Goal: Task Accomplishment & Management: Manage account settings

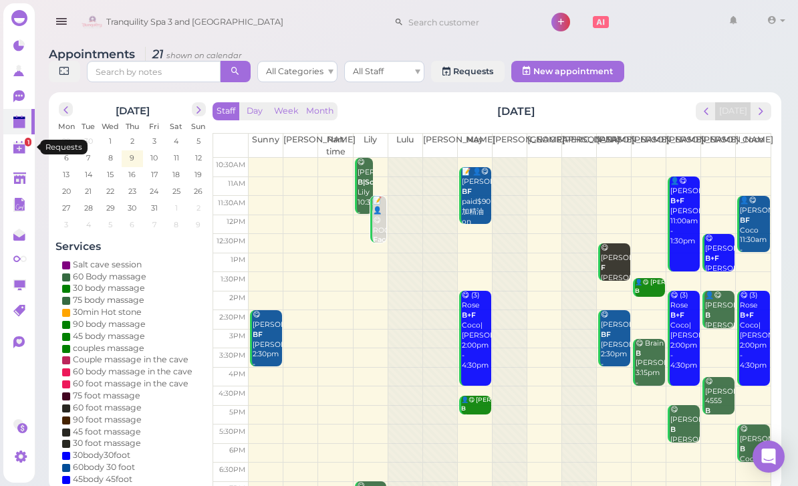
click at [26, 152] on icon at bounding box center [20, 148] width 14 height 14
click at [758, 111] on span "next" at bounding box center [761, 111] width 13 height 13
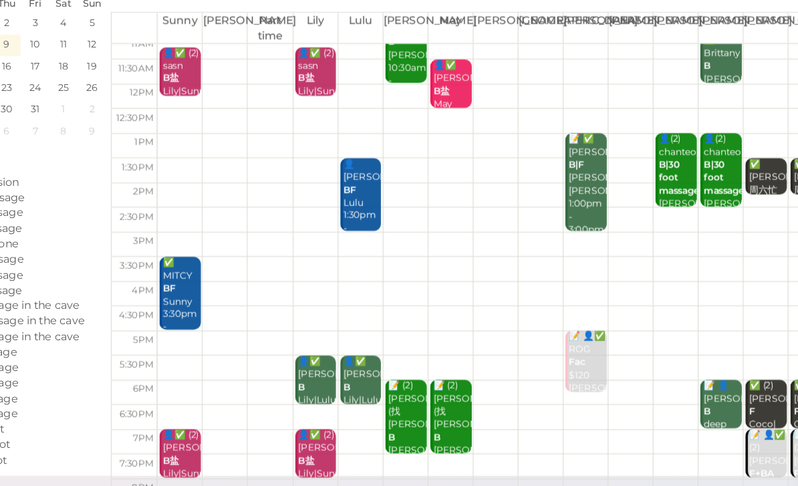
scroll to position [47, 0]
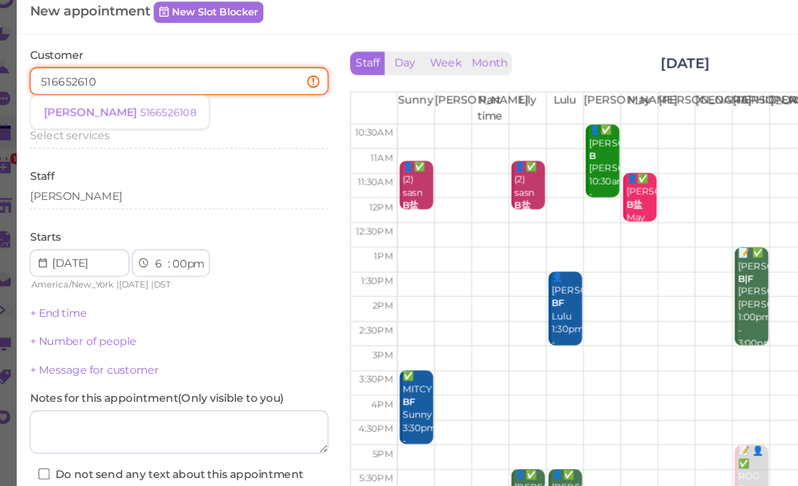
type input "5166526108"
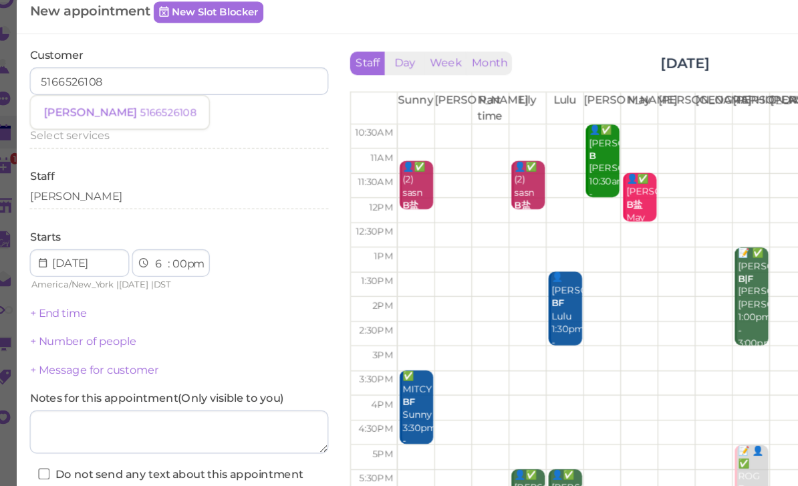
click at [124, 102] on small "5166526108" at bounding box center [145, 106] width 43 height 9
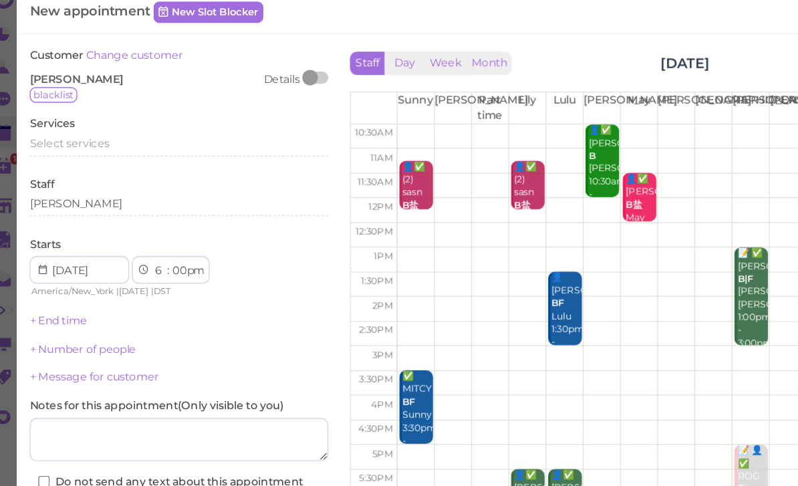
click at [70, 125] on span "Select services" at bounding box center [69, 130] width 61 height 10
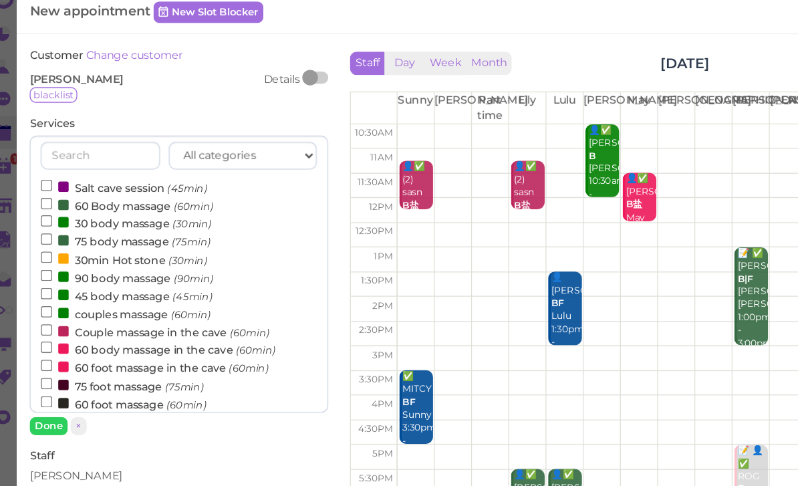
click at [98, 227] on label "90 body massage (90min)" at bounding box center [114, 234] width 133 height 14
click at [57, 228] on input "90 body massage (90min)" at bounding box center [52, 232] width 9 height 9
click at [42, 342] on button "Done" at bounding box center [53, 349] width 29 height 14
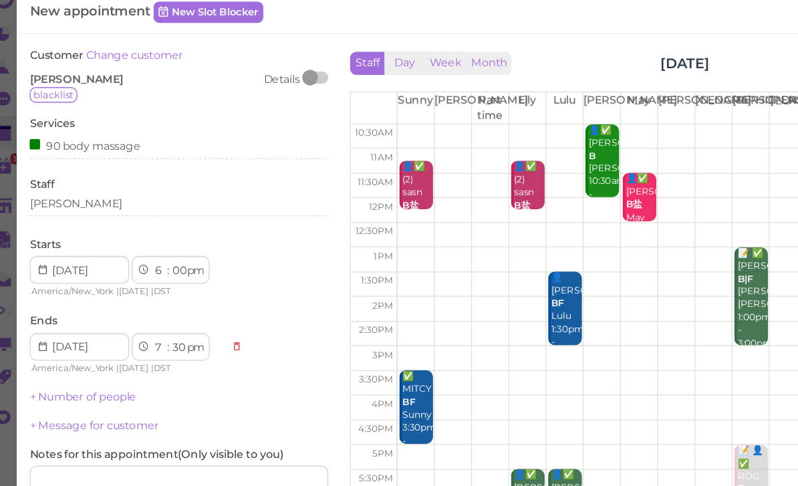
click at [94, 321] on link "+ Number of people" at bounding box center [80, 326] width 82 height 10
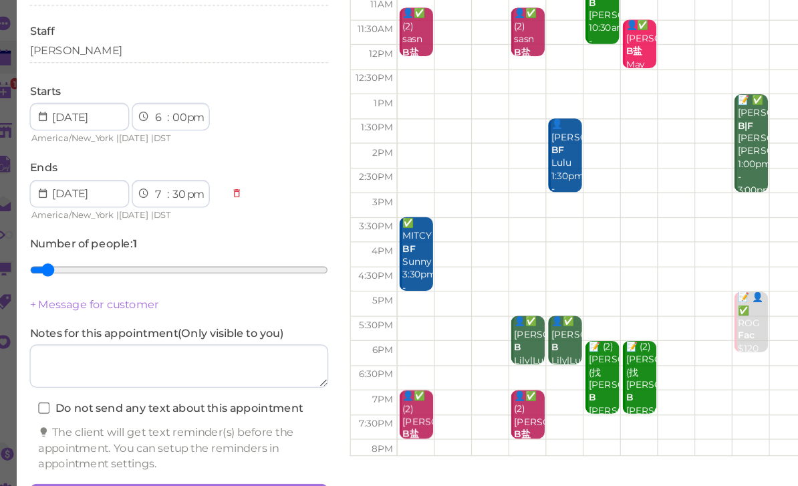
click at [206, 451] on button "Create appointment" at bounding box center [154, 461] width 231 height 21
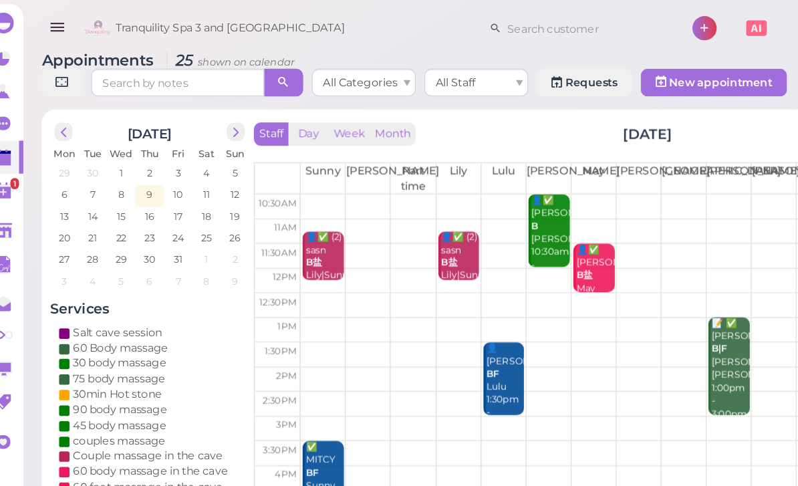
scroll to position [0, 0]
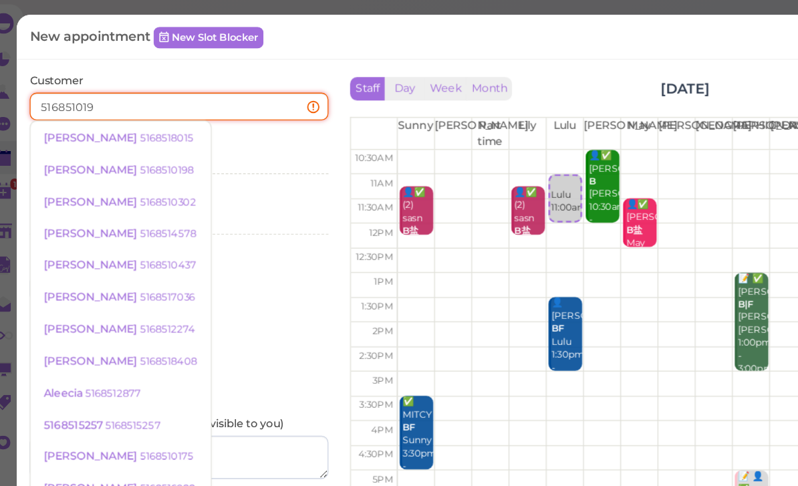
type input "5168510198"
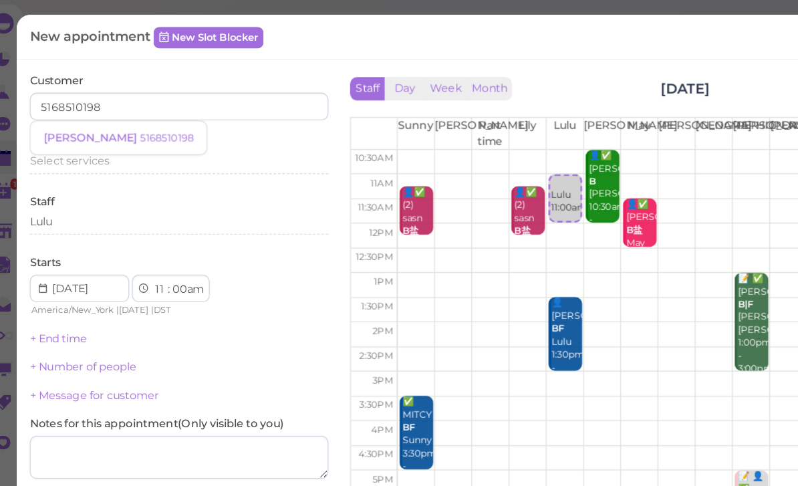
click at [124, 108] on small "5168510198" at bounding box center [144, 106] width 41 height 9
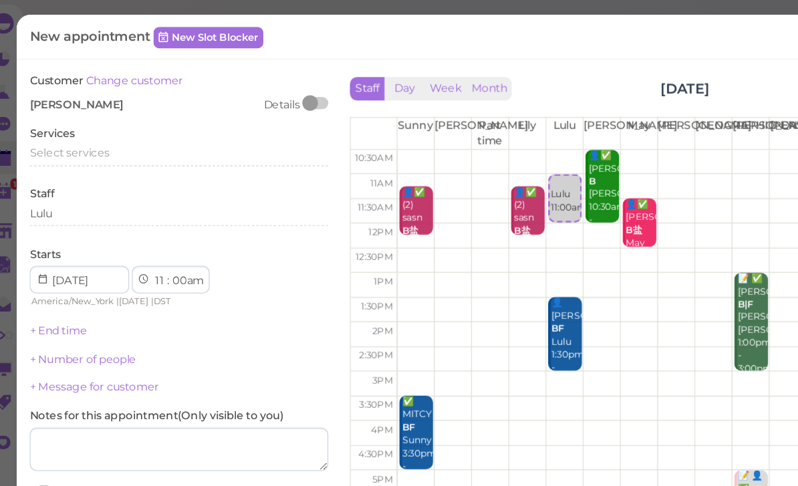
click at [84, 114] on span "Select services" at bounding box center [69, 118] width 61 height 10
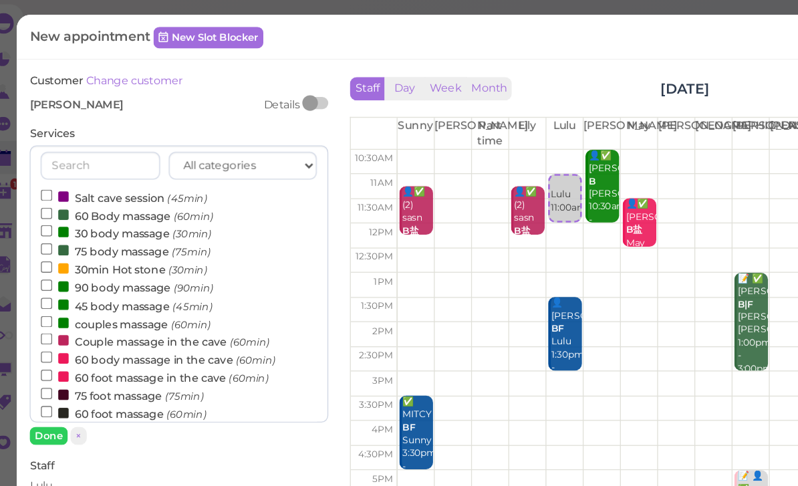
click at [90, 164] on label "60 Body massage (60min)" at bounding box center [114, 166] width 133 height 14
click at [57, 164] on input "60 Body massage (60min)" at bounding box center [52, 164] width 9 height 9
click at [41, 337] on button "Done" at bounding box center [53, 336] width 29 height 14
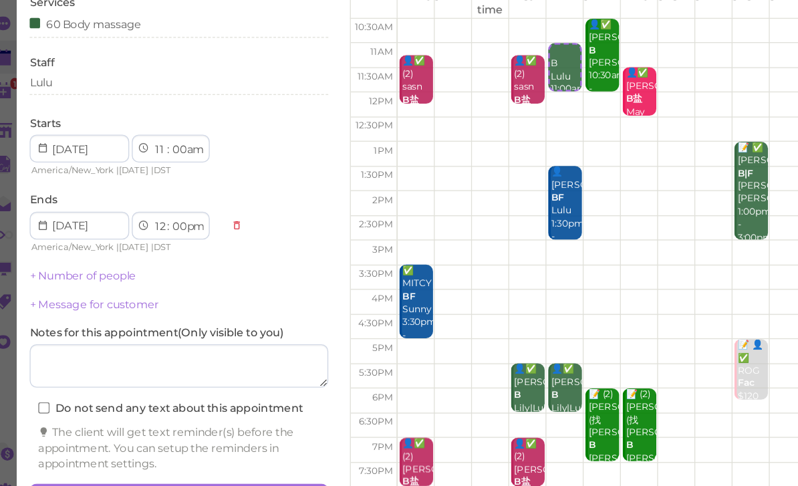
scroll to position [47, 0]
click at [182, 451] on button "Create appointment" at bounding box center [154, 461] width 231 height 21
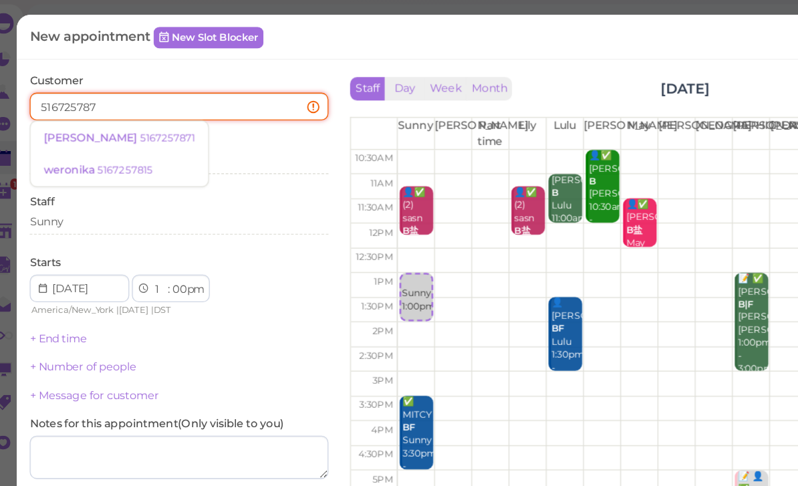
type input "5167257871"
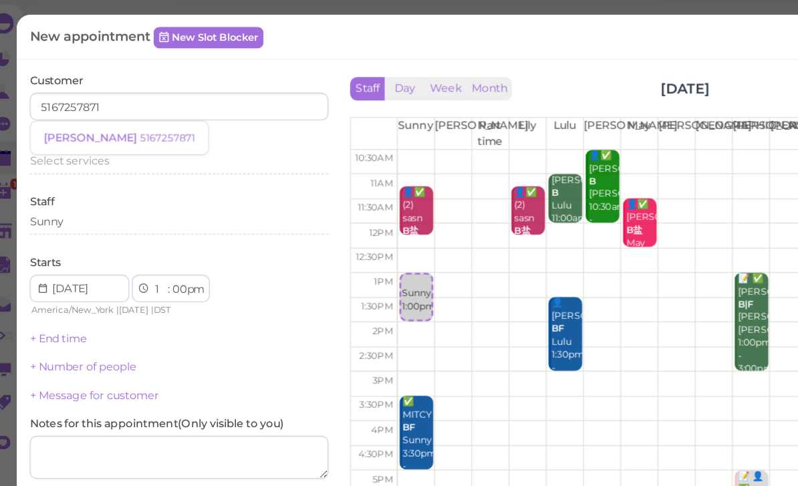
click at [124, 106] on small "5167257871" at bounding box center [145, 106] width 43 height 9
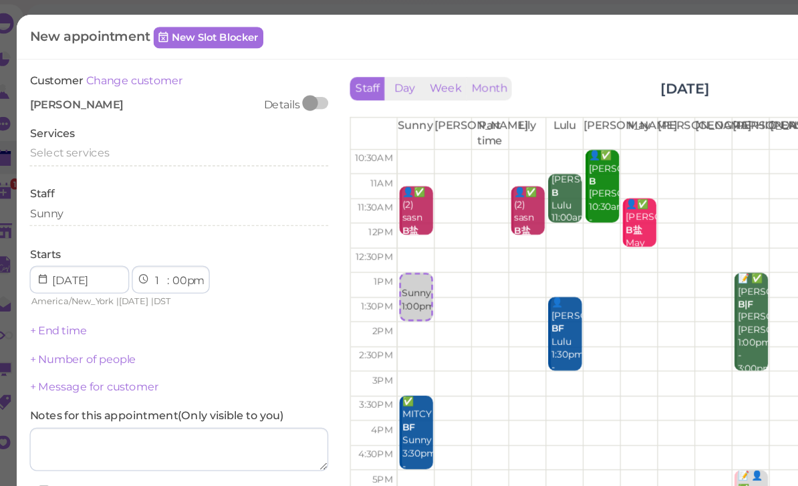
click at [68, 113] on span "Select services" at bounding box center [69, 118] width 61 height 10
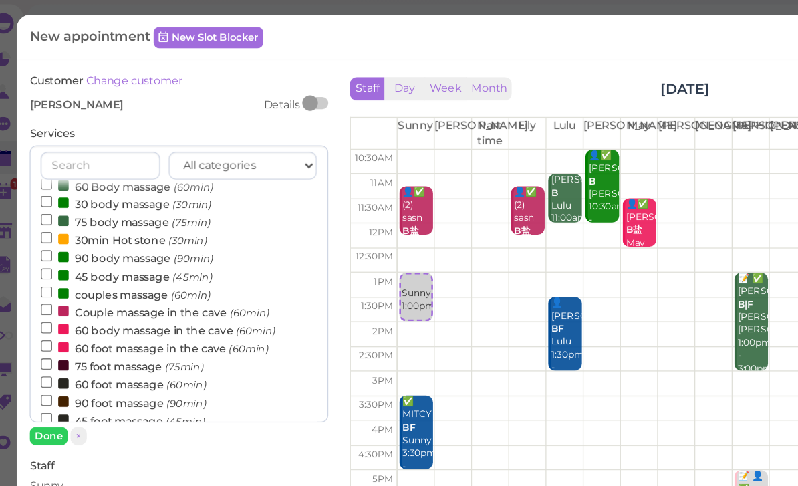
scroll to position [23, 0]
click at [92, 192] on label "90 body massage (90min)" at bounding box center [114, 198] width 133 height 14
click at [57, 192] on input "90 body massage (90min)" at bounding box center [52, 196] width 9 height 9
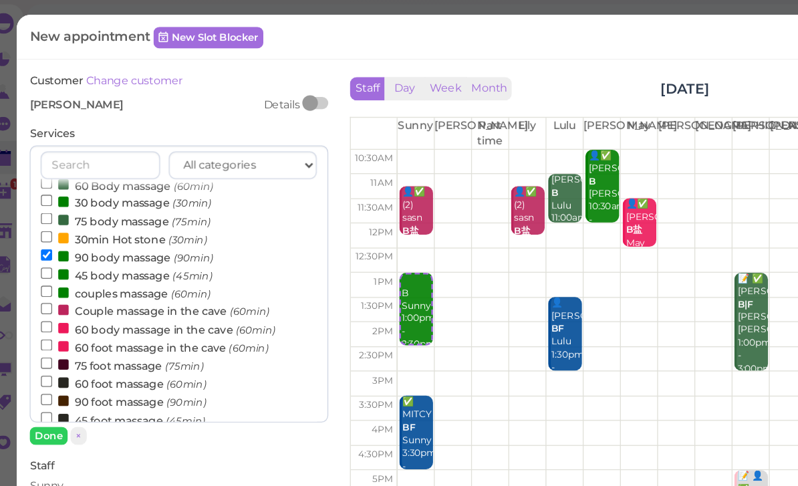
click at [39, 333] on button "Done" at bounding box center [53, 336] width 29 height 14
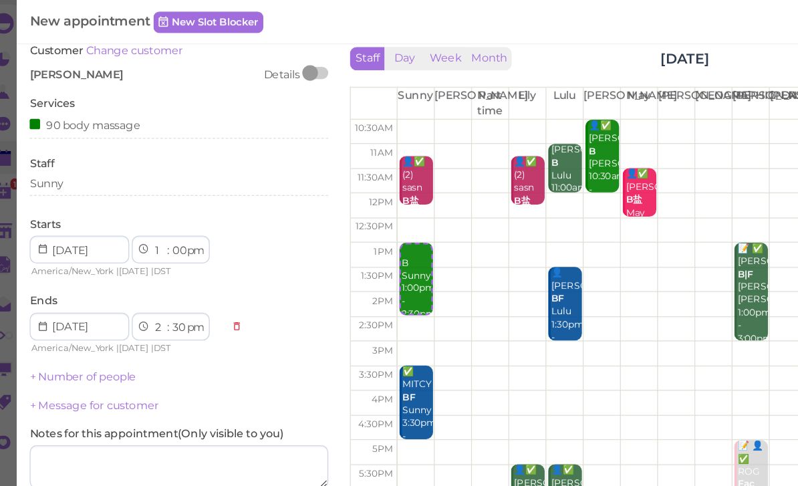
click at [79, 285] on link "+ Number of people" at bounding box center [80, 290] width 82 height 10
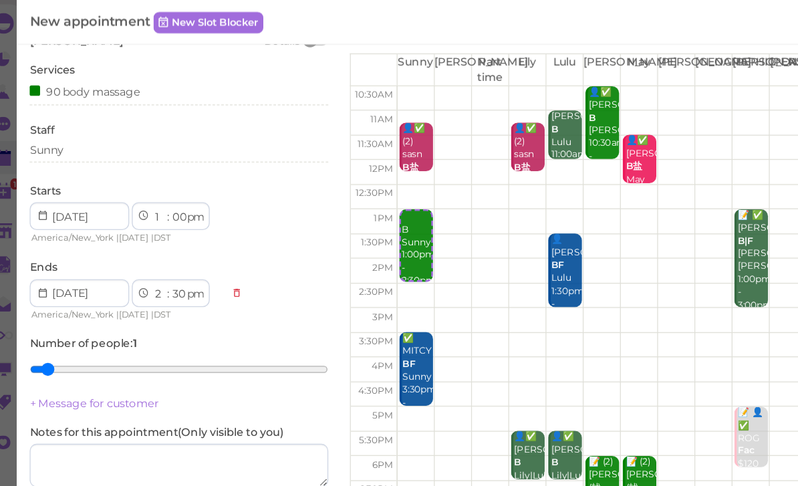
scroll to position [48, 0]
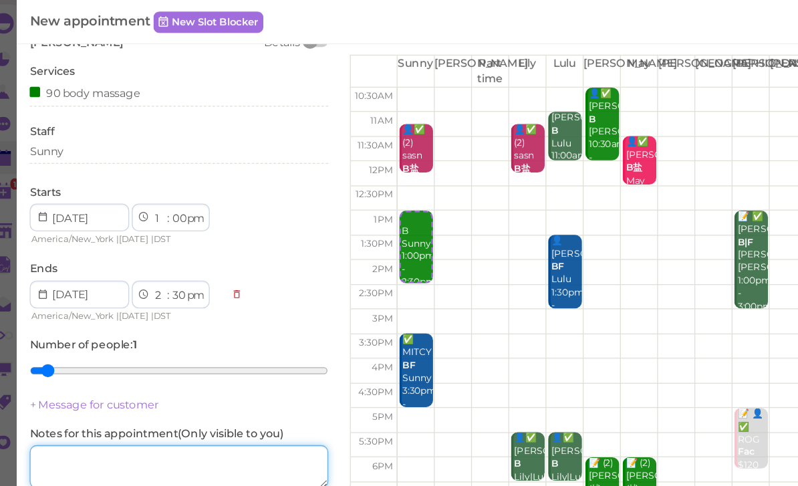
click at [128, 358] on textarea at bounding box center [154, 360] width 231 height 33
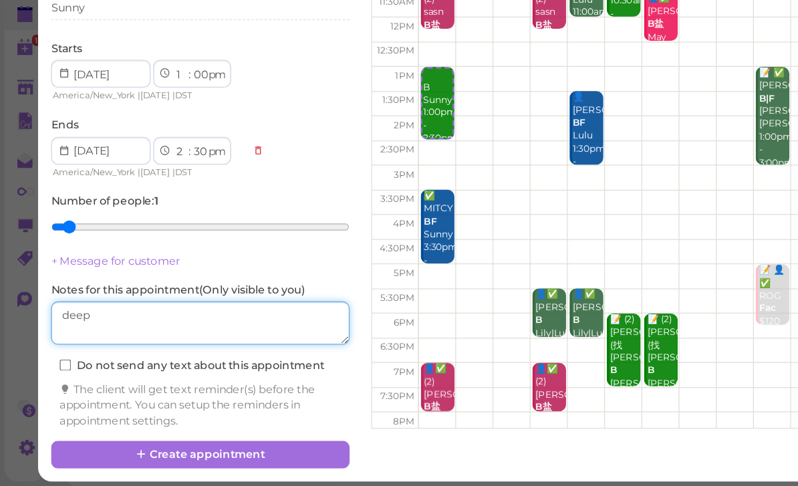
type textarea "deep"
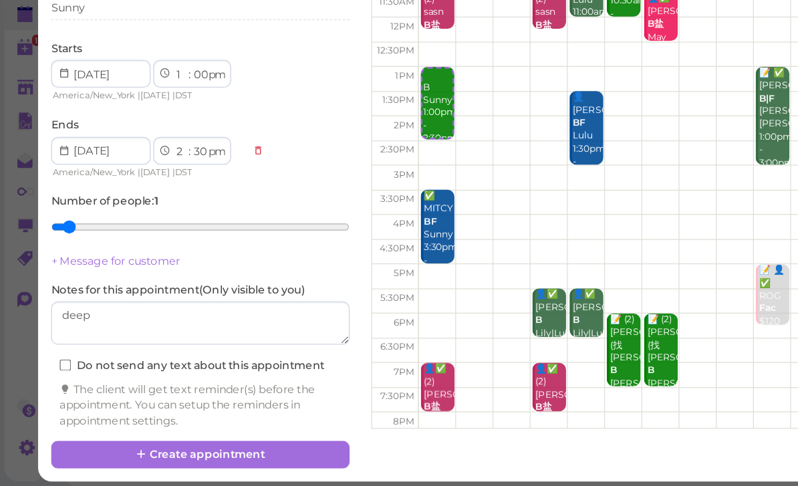
click at [199, 451] on button "Create appointment" at bounding box center [154, 461] width 231 height 21
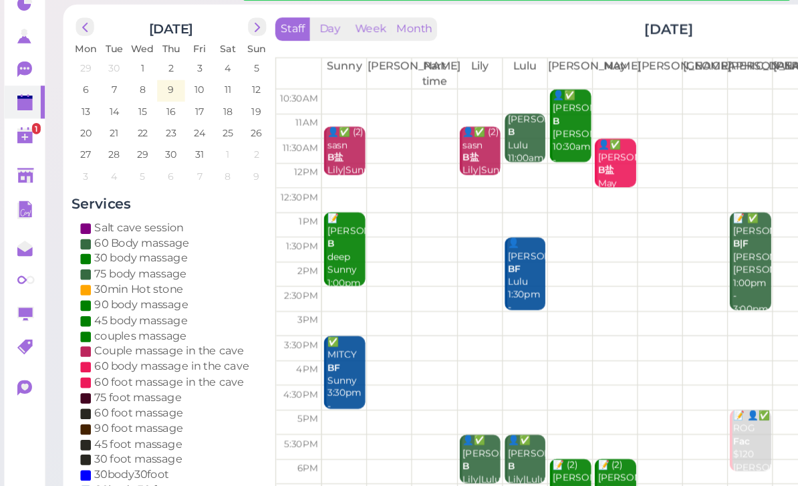
click at [198, 57] on span "next" at bounding box center [198, 63] width 13 height 13
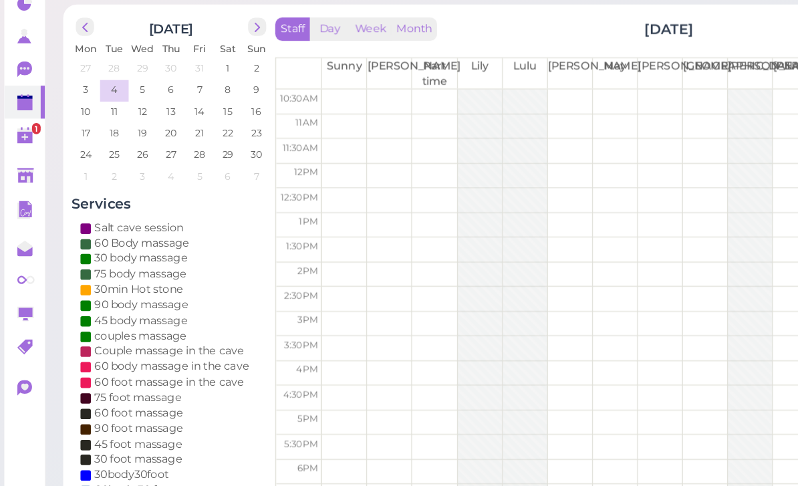
scroll to position [43, 0]
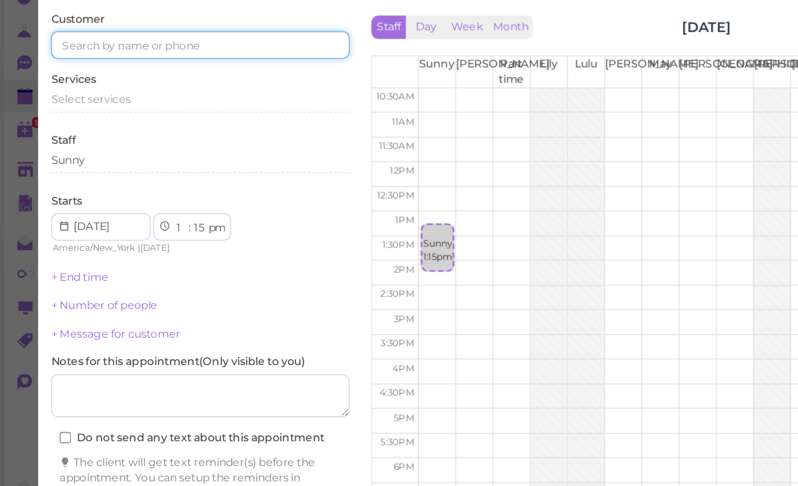
click at [138, 72] on input at bounding box center [154, 82] width 231 height 21
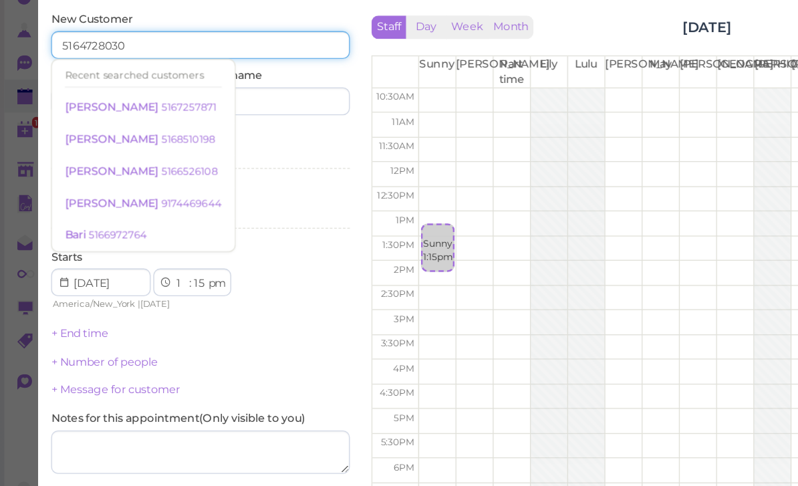
type input "5164728030"
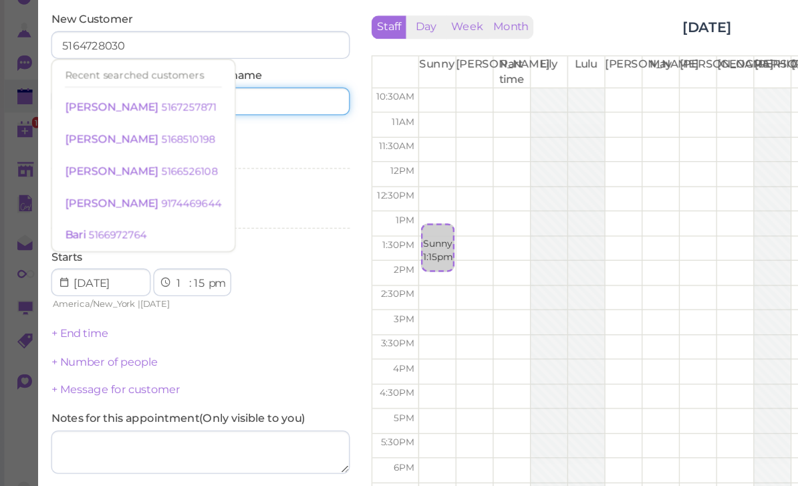
click at [233, 115] on input at bounding box center [214, 125] width 111 height 21
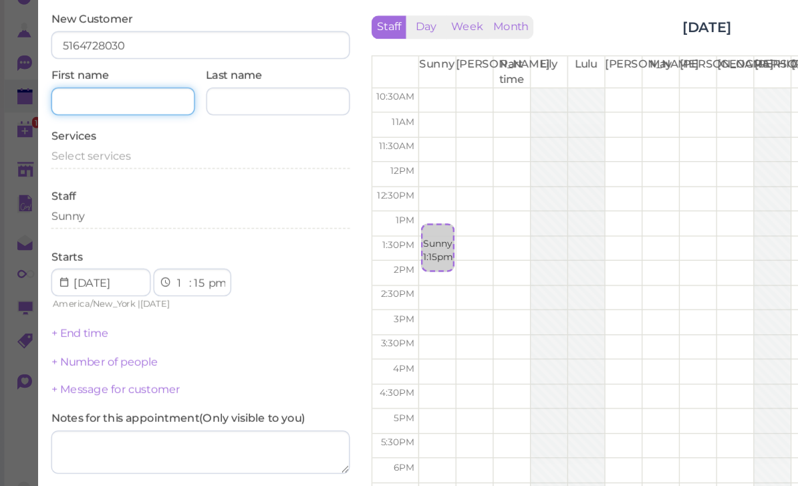
click at [107, 115] on input at bounding box center [94, 125] width 111 height 21
click at [84, 162] on span "Select services" at bounding box center [69, 167] width 61 height 10
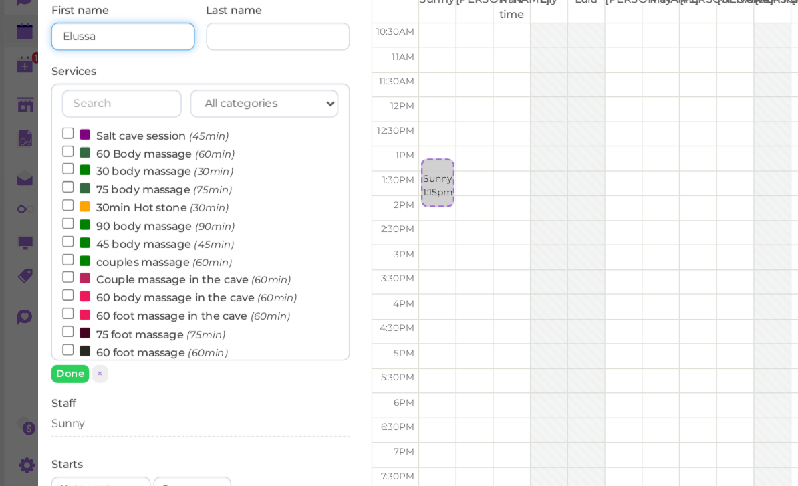
click at [106, 115] on input "Elussa" at bounding box center [94, 125] width 111 height 21
click at [122, 115] on input "Elussa" at bounding box center [94, 125] width 111 height 21
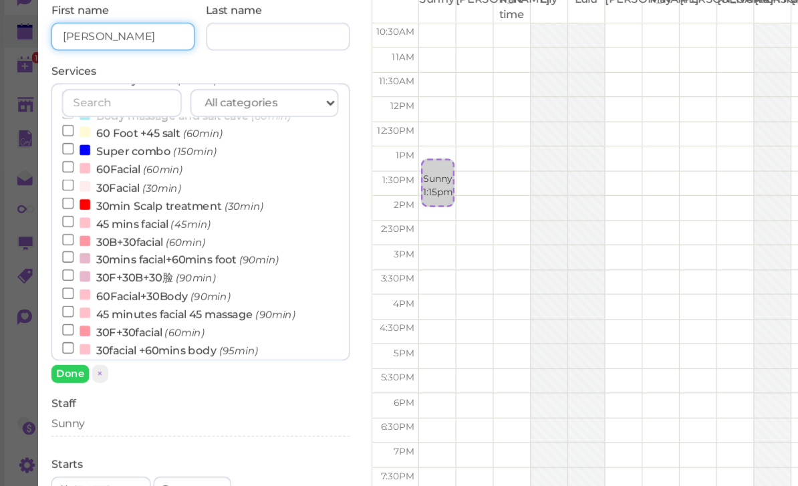
scroll to position [292, 0]
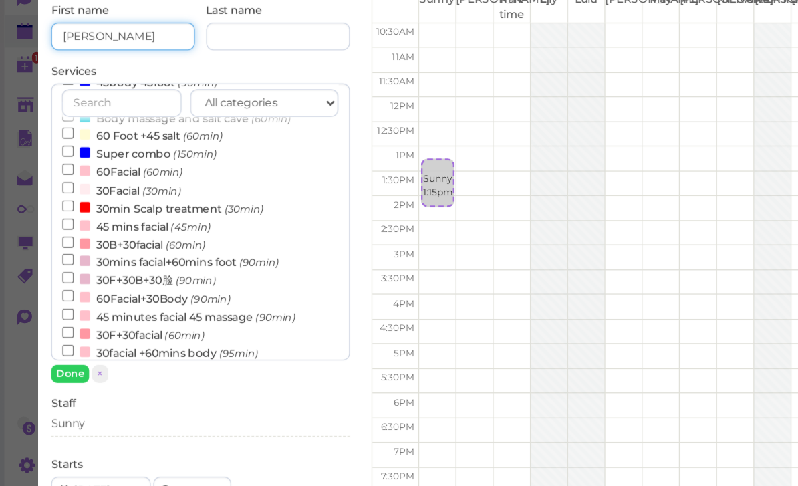
type input "[PERSON_NAME]"
click at [54, 252] on input "30min Scalp treatment (30min)" at bounding box center [52, 256] width 9 height 9
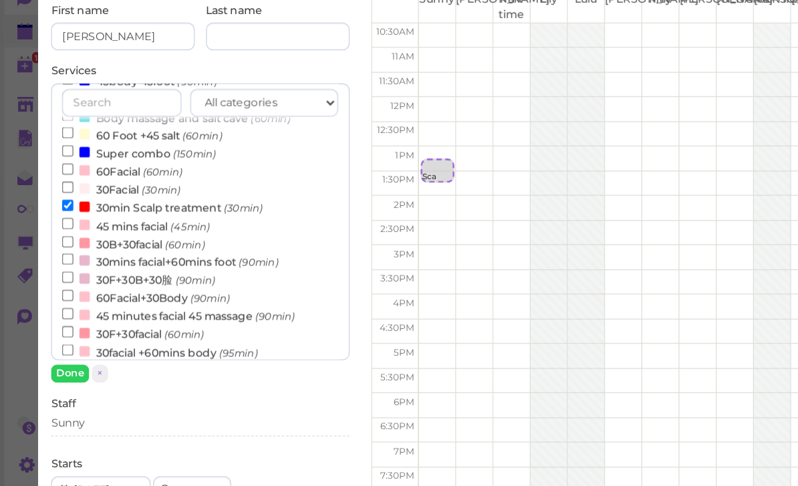
click at [51, 379] on button "Done" at bounding box center [53, 386] width 29 height 14
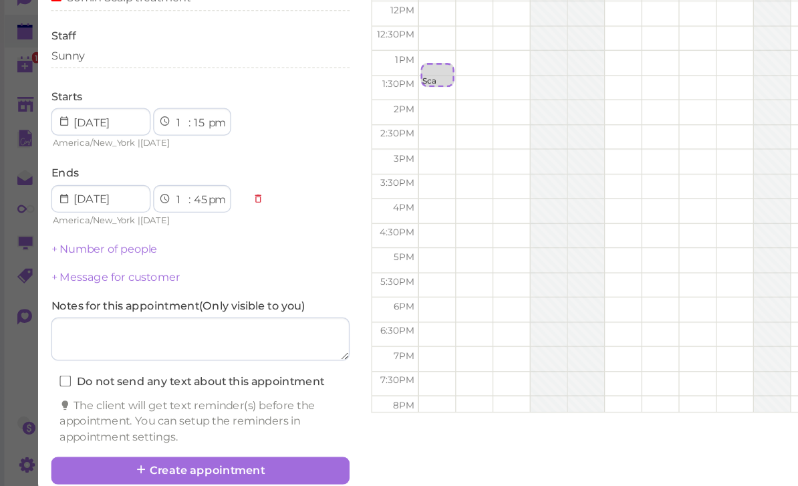
scroll to position [73, 0]
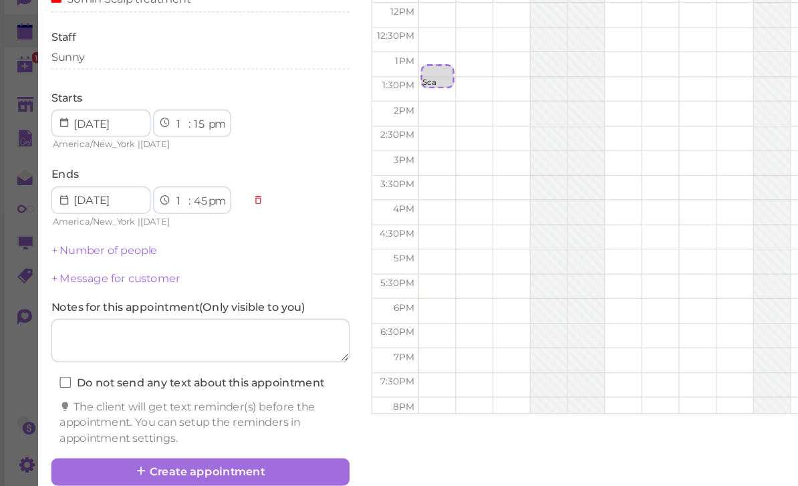
click at [155, 451] on button "Create appointment" at bounding box center [154, 461] width 231 height 21
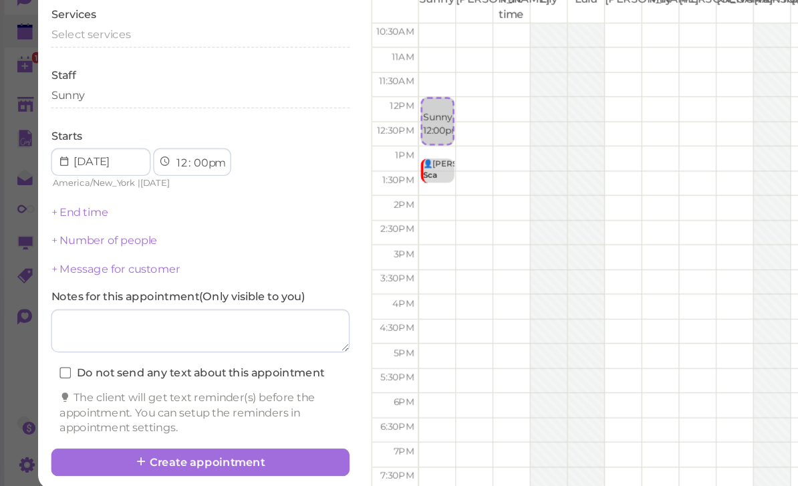
click at [157, 217] on select "00 05 10 15 20 25 30 35 40 45 50 55" at bounding box center [154, 224] width 13 height 14
select select "15"
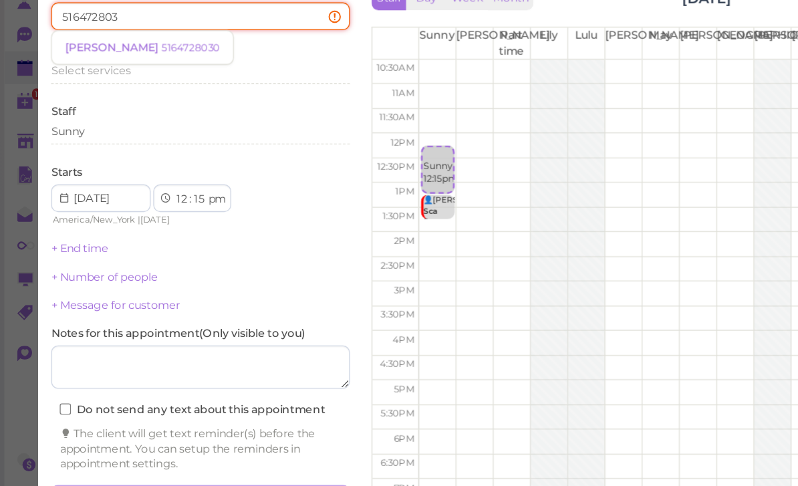
type input "5164728030"
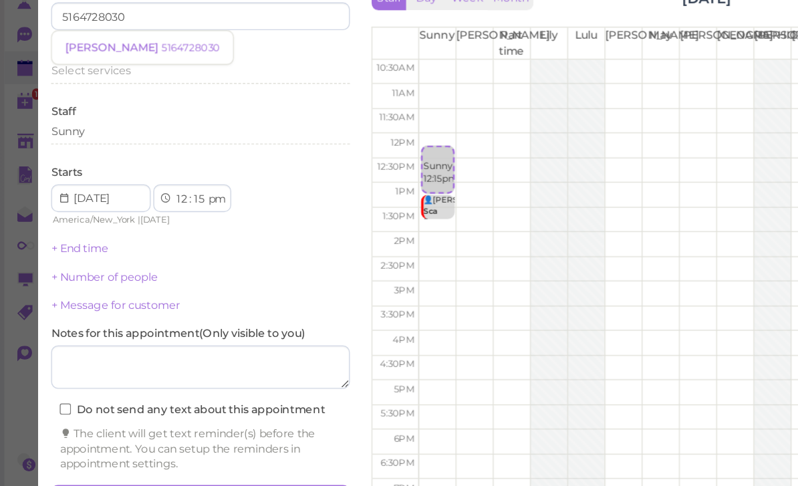
click at [124, 102] on small "5164728030" at bounding box center [146, 106] width 45 height 9
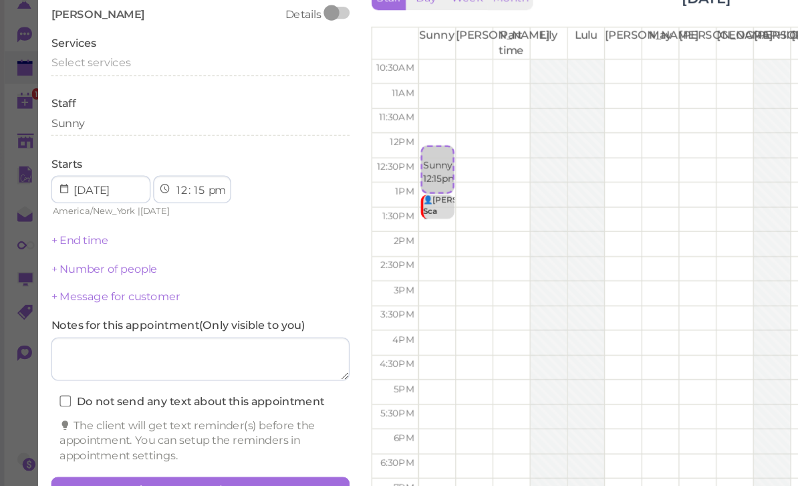
click at [90, 113] on span "Select services" at bounding box center [69, 118] width 61 height 10
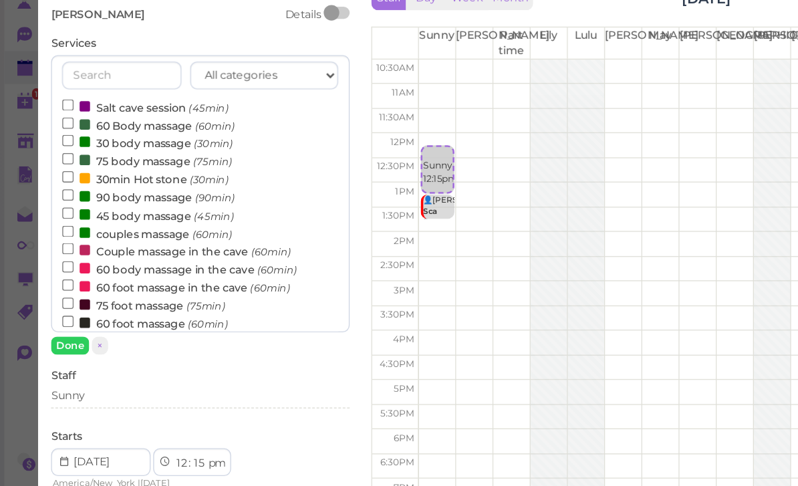
click at [101, 270] on label "60 body massage in the cave (60min)" at bounding box center [138, 277] width 181 height 14
click at [57, 271] on input "60 body massage in the cave (60min)" at bounding box center [52, 275] width 9 height 9
click at [46, 329] on button "Done" at bounding box center [53, 336] width 29 height 14
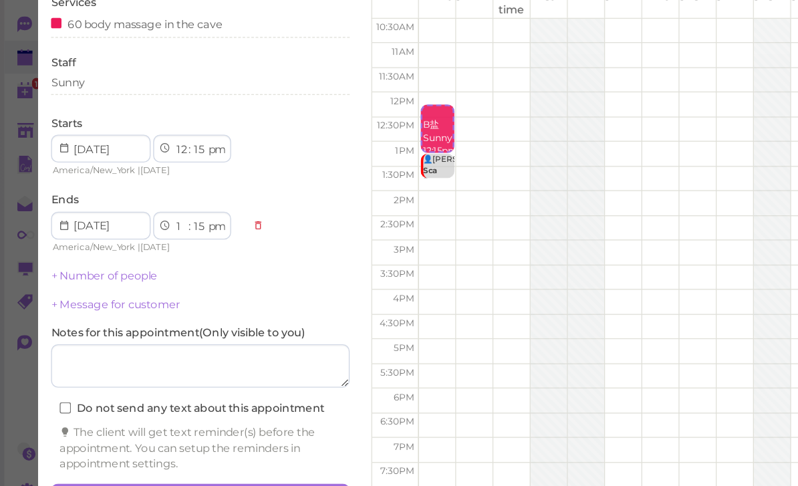
scroll to position [47, 0]
click at [189, 451] on button "Create appointment" at bounding box center [154, 461] width 231 height 21
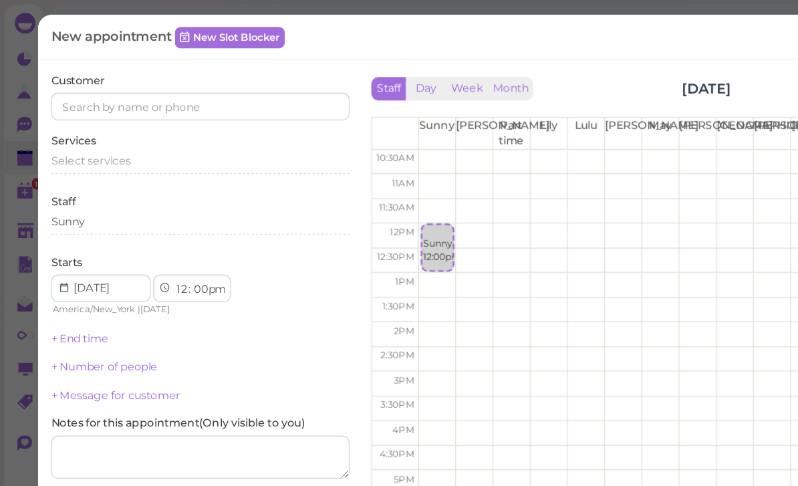
scroll to position [23, 0]
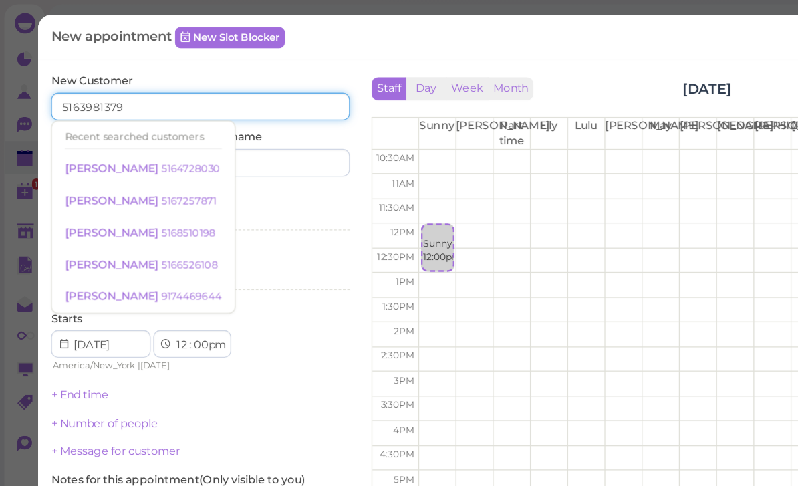
type input "5163981379"
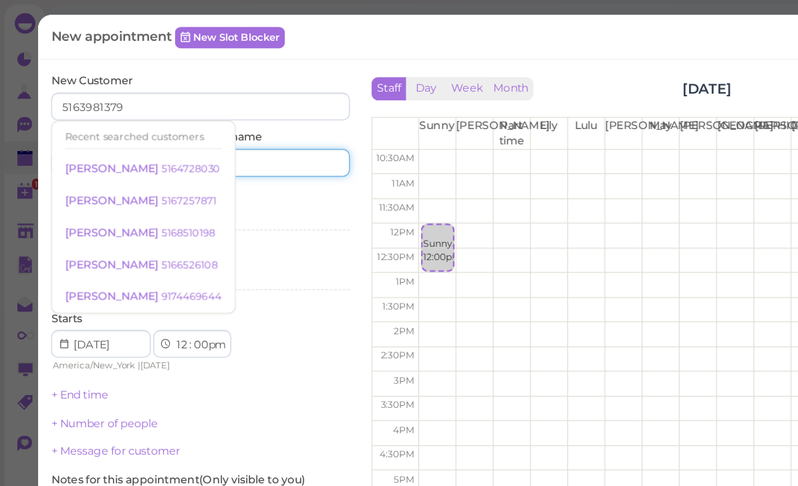
click at [225, 123] on input at bounding box center [214, 125] width 111 height 21
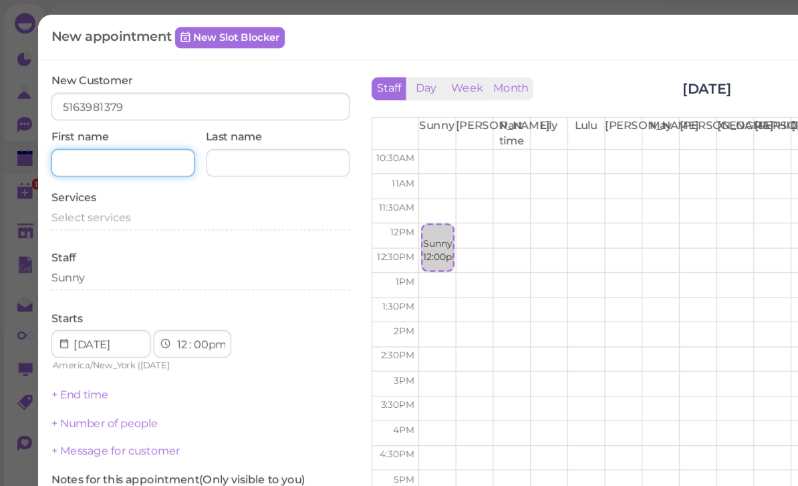
click at [102, 127] on input at bounding box center [94, 125] width 111 height 21
type input "Rachael"
click at [89, 166] on span "Select services" at bounding box center [69, 167] width 61 height 10
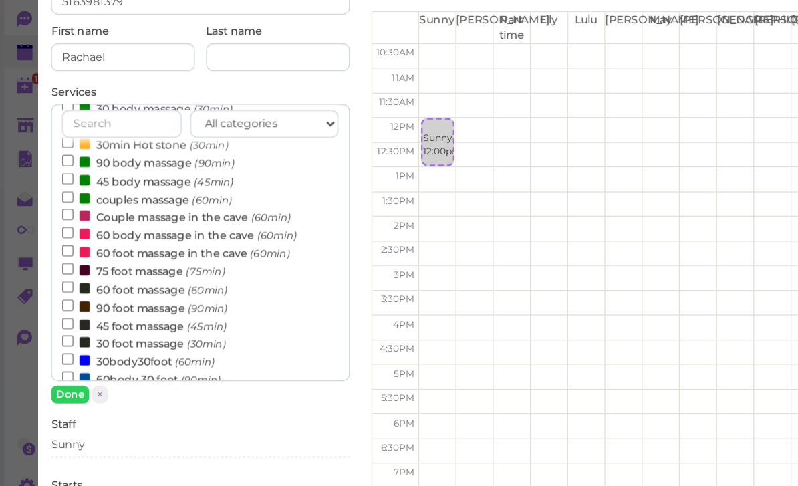
scroll to position [72, 0]
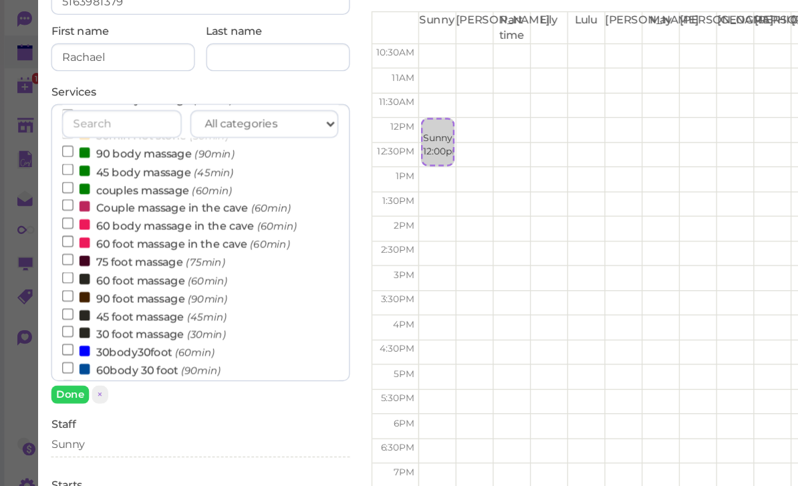
click at [122, 234] on label "Couple massage in the cave (60min)" at bounding box center [136, 241] width 176 height 14
click at [57, 235] on input "Couple massage in the cave (60min)" at bounding box center [52, 239] width 9 height 9
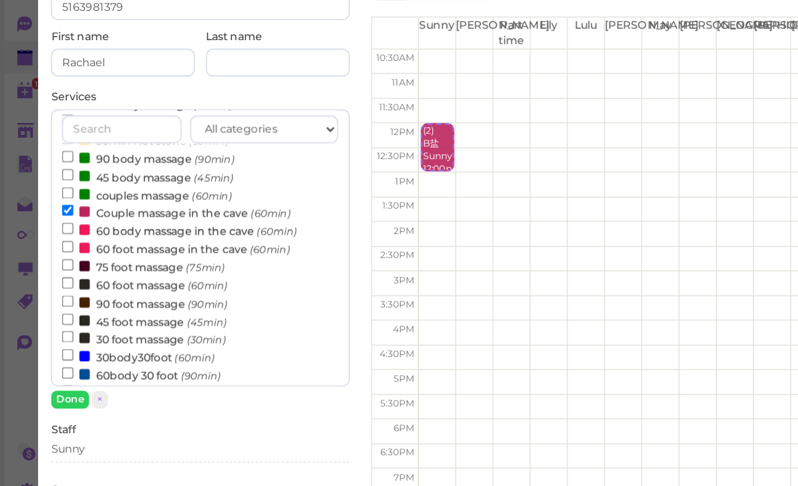
click at [53, 379] on button "Done" at bounding box center [53, 386] width 29 height 14
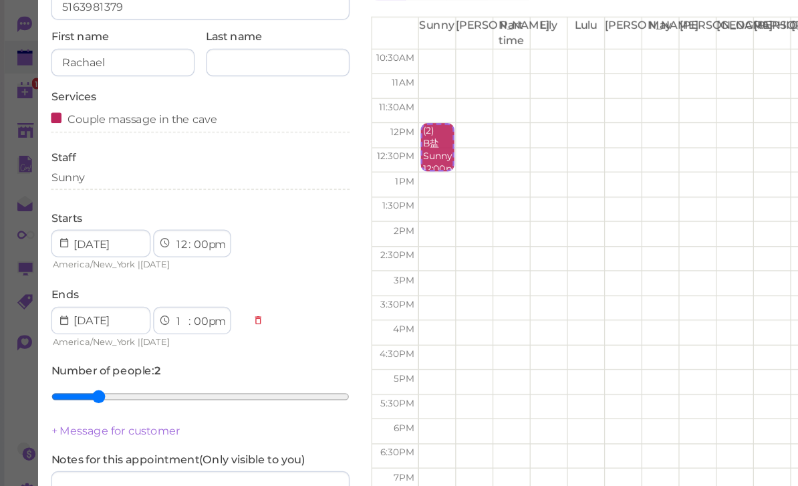
click at [90, 209] on div "Sunny" at bounding box center [154, 215] width 231 height 12
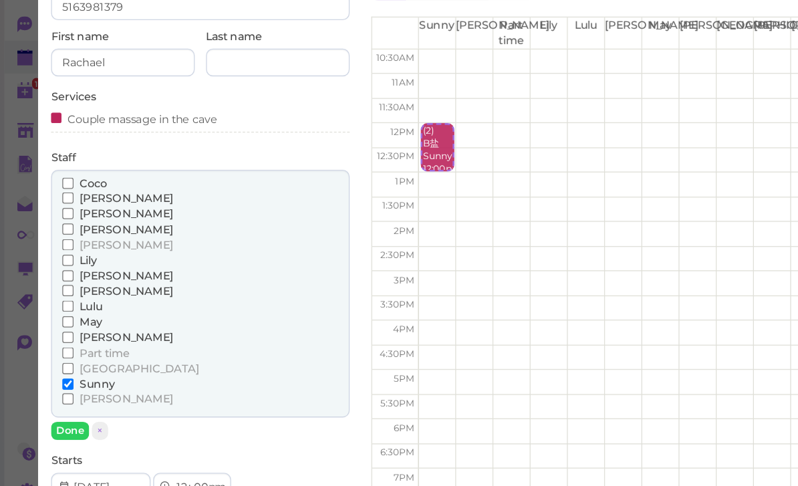
click at [69, 273] on span "Lily" at bounding box center [67, 278] width 13 height 10
click at [57, 274] on input "Lily" at bounding box center [52, 278] width 9 height 9
click at [55, 403] on button "Done" at bounding box center [53, 410] width 29 height 14
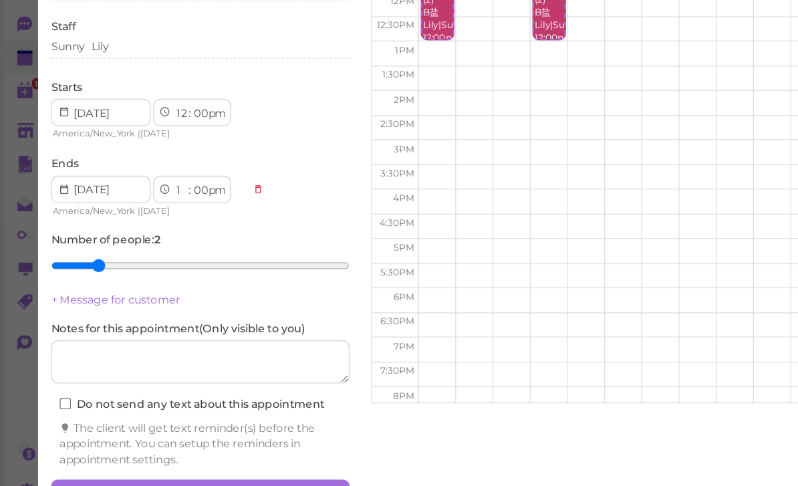
scroll to position [98, 0]
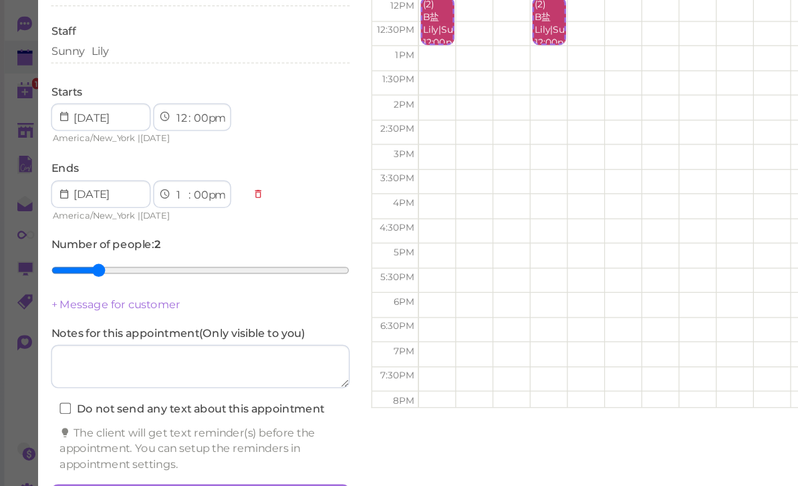
click at [180, 451] on button "Create appointment" at bounding box center [154, 461] width 231 height 21
